Goal: Check status: Check status

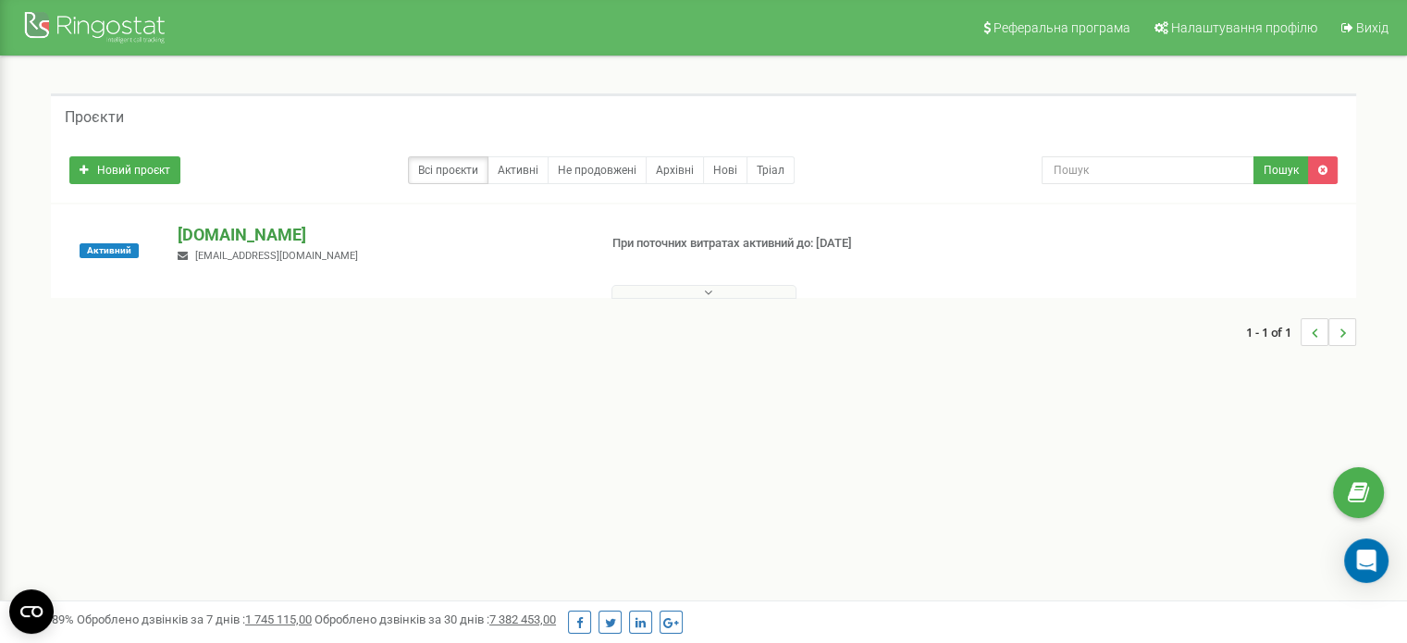
click at [295, 241] on p "[DOMAIN_NAME]" at bounding box center [380, 235] width 404 height 24
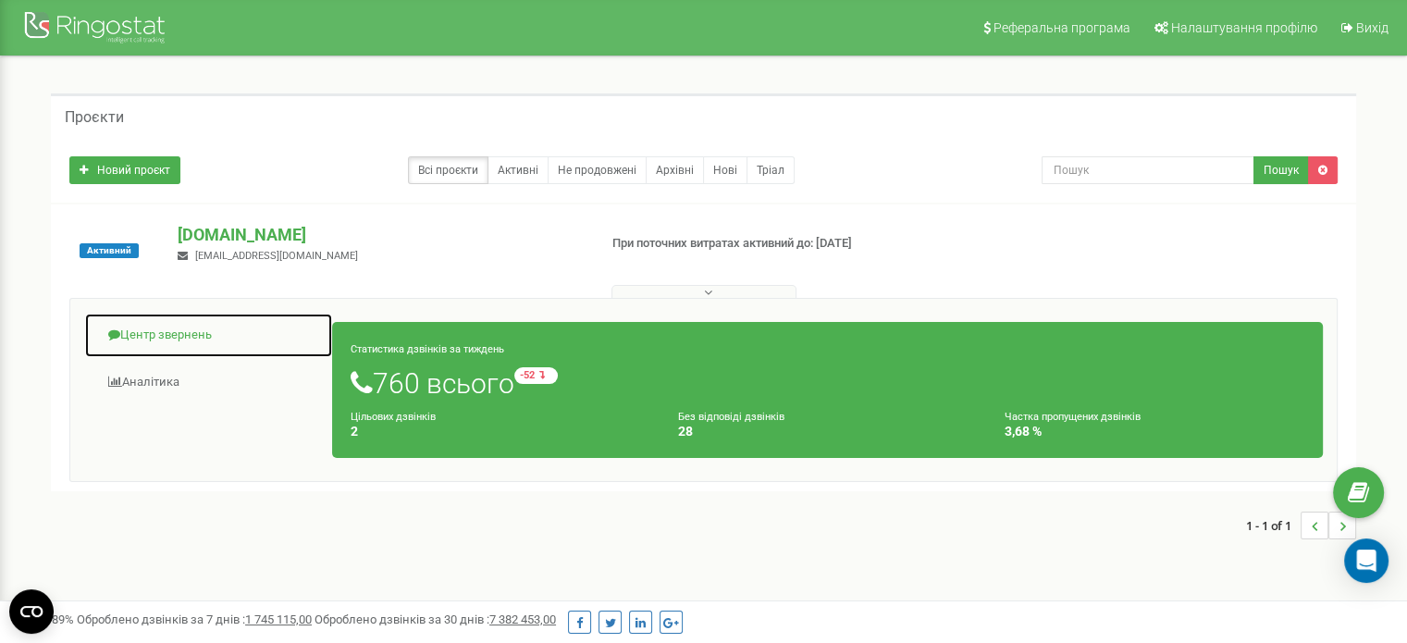
click at [180, 332] on link "Центр звернень" at bounding box center [208, 335] width 249 height 45
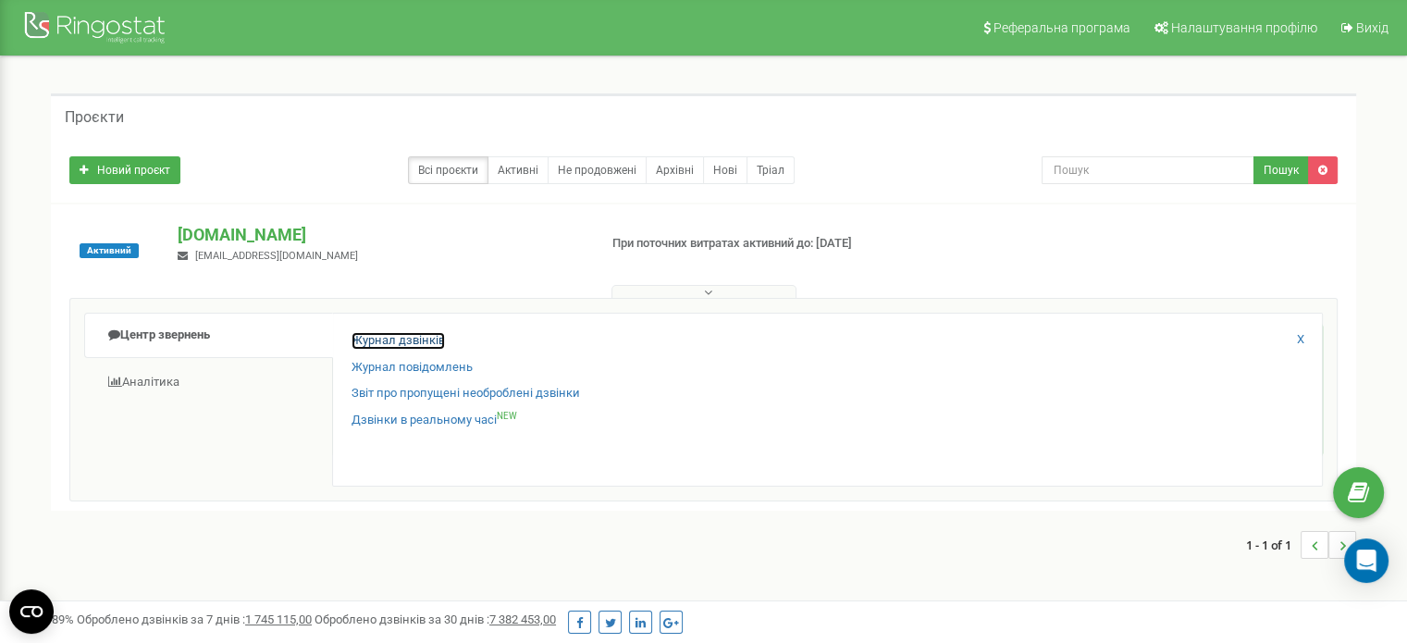
click at [422, 343] on link "Журнал дзвінків" at bounding box center [398, 341] width 93 height 18
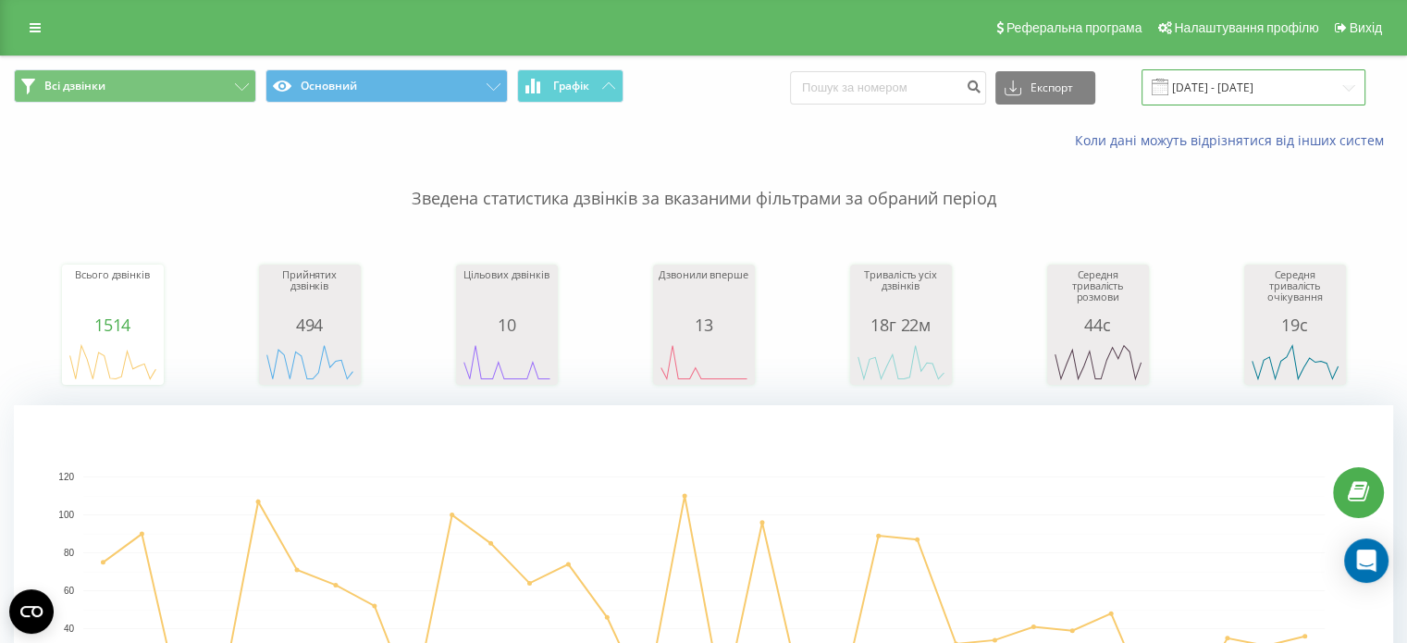
click at [1248, 88] on input "[DATE] - [DATE]" at bounding box center [1254, 87] width 224 height 36
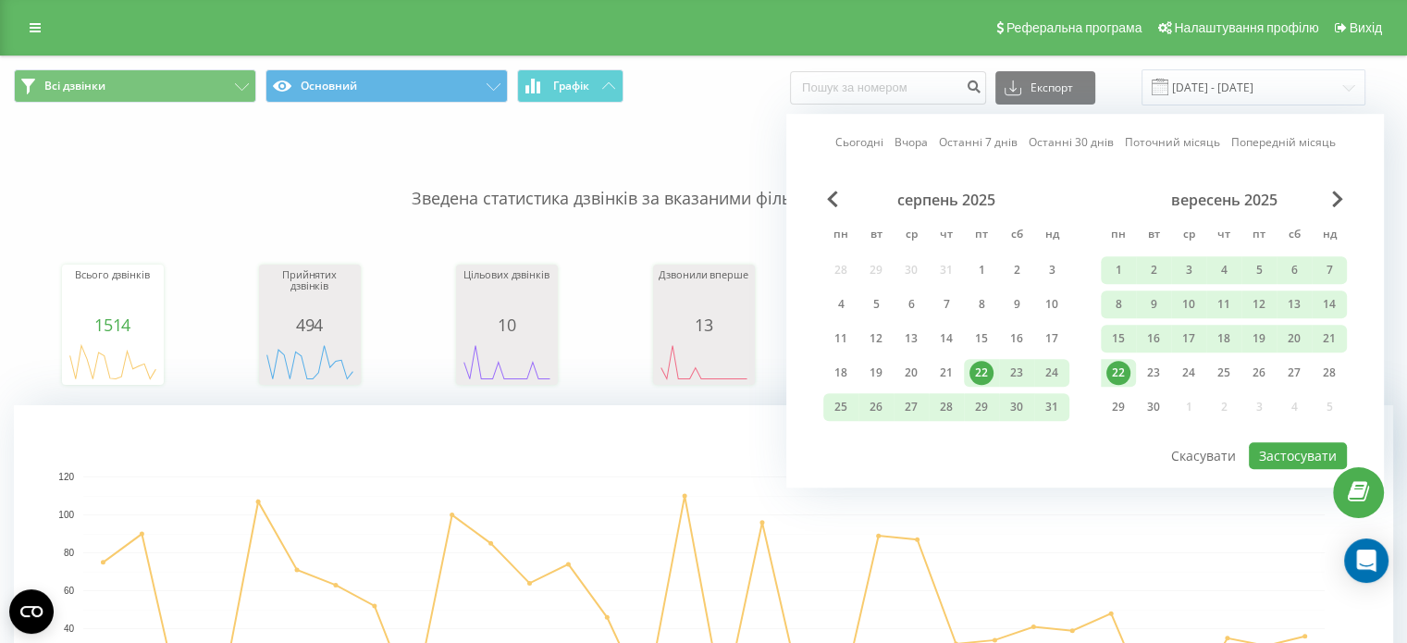
click at [1125, 370] on div "22" at bounding box center [1118, 373] width 24 height 24
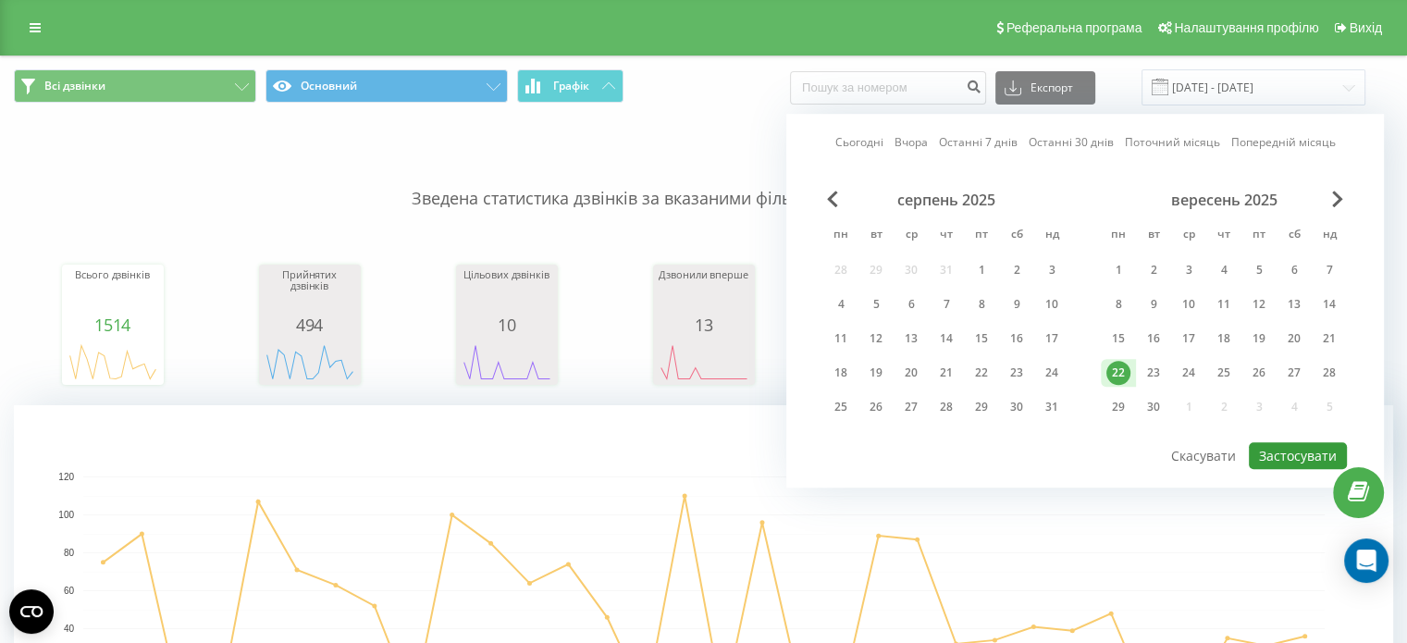
click at [1310, 444] on button "Застосувати" at bounding box center [1298, 455] width 98 height 27
type input "22.09.2025 - 22.09.2025"
